Goal: Connect with others: Establish contact or relationships with other users

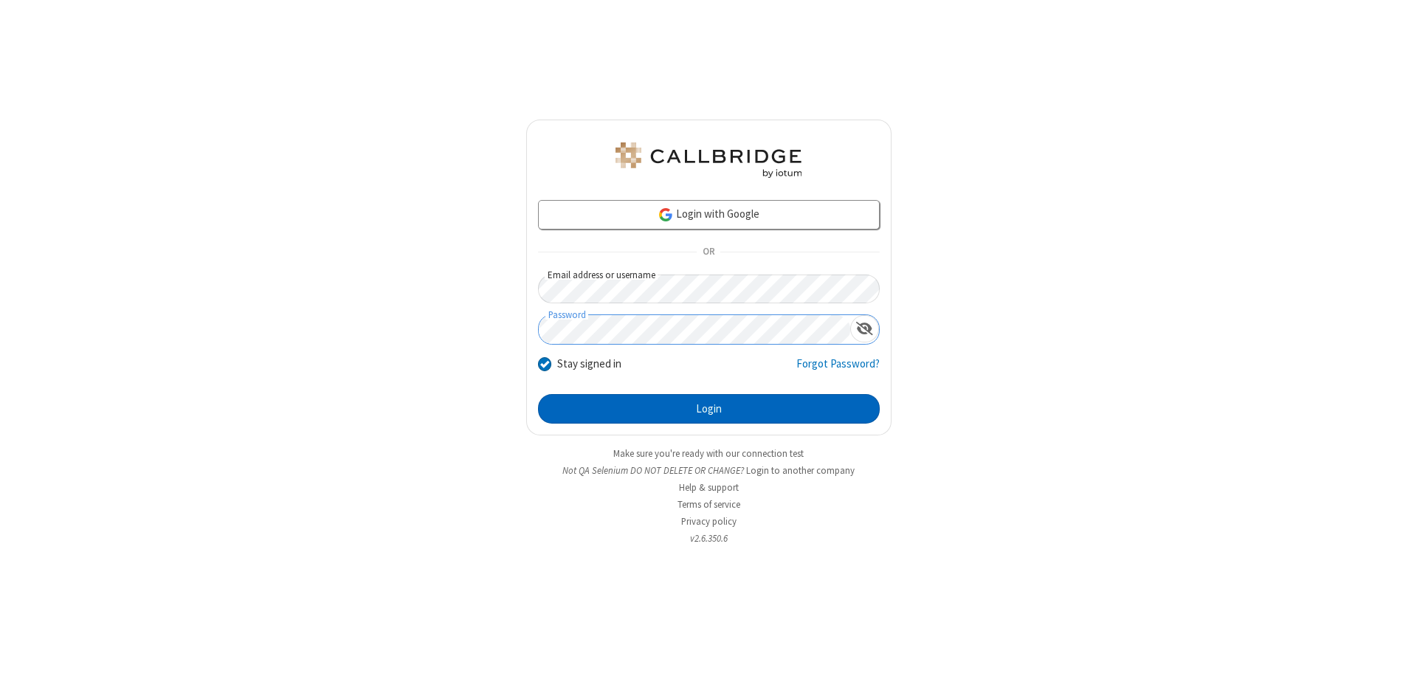
click at [709, 409] on button "Login" at bounding box center [709, 409] width 342 height 30
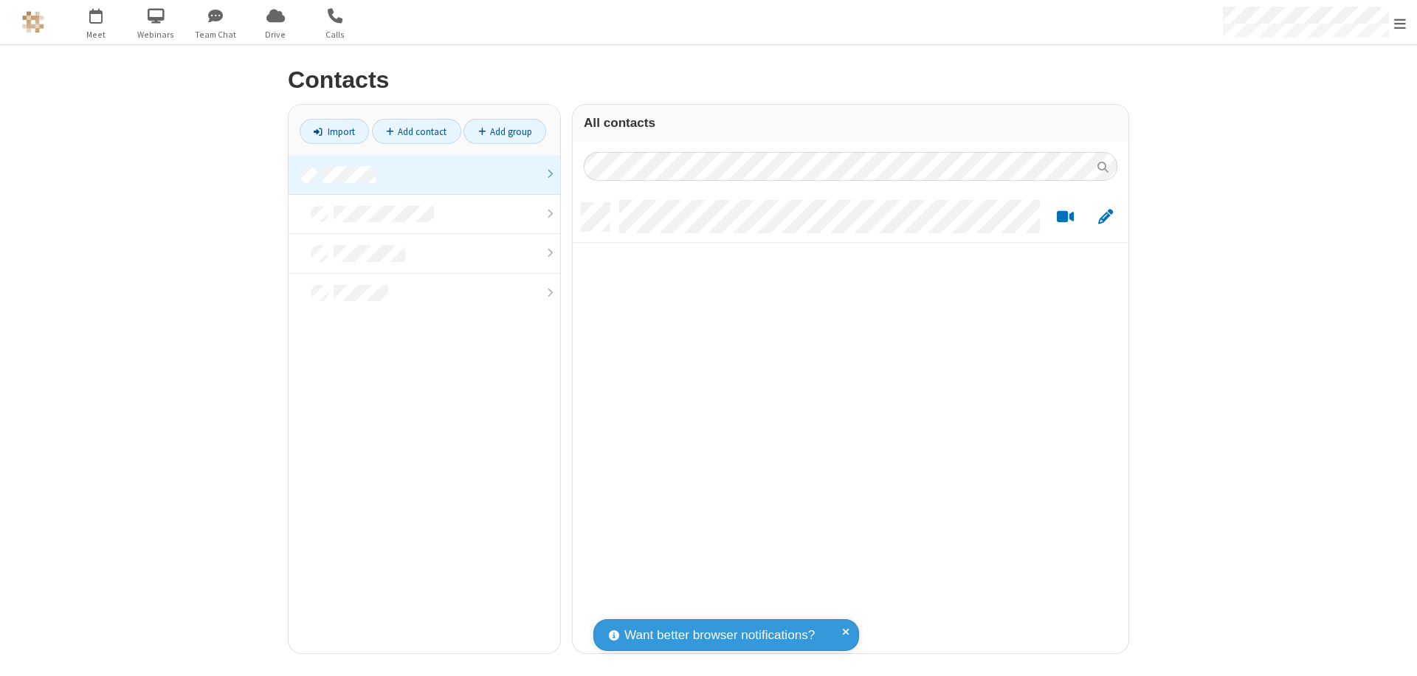
click at [416, 131] on link "Add contact" at bounding box center [416, 131] width 89 height 25
